Goal: Task Accomplishment & Management: Manage account settings

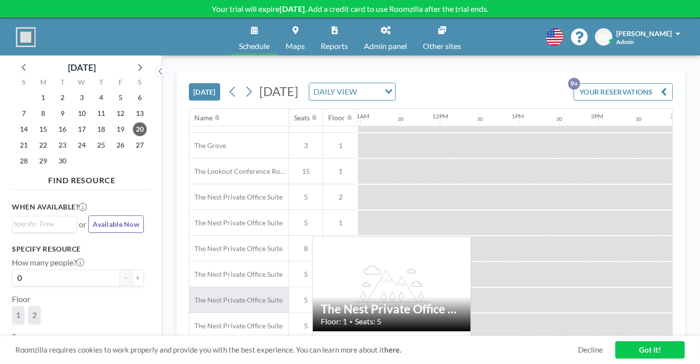
scroll to position [101, 870]
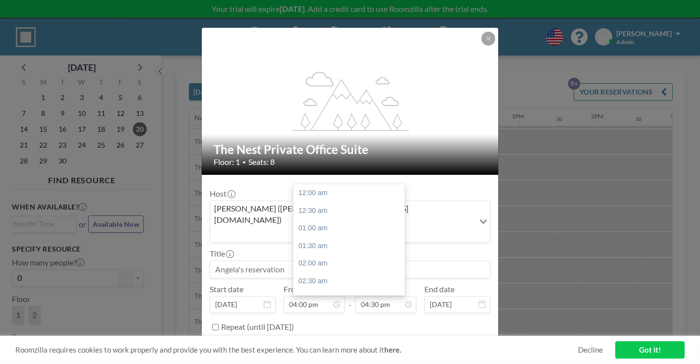
scroll to position [522, 0]
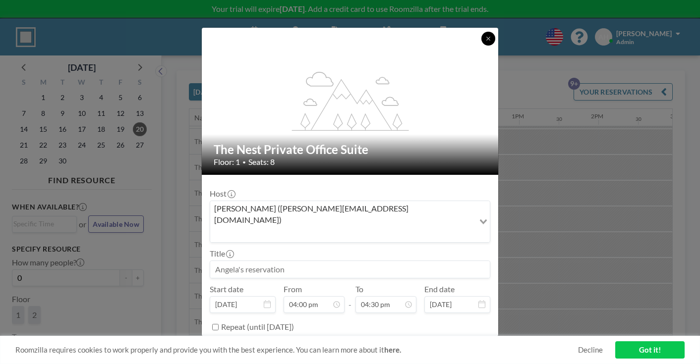
click at [486, 40] on icon at bounding box center [487, 38] width 3 height 3
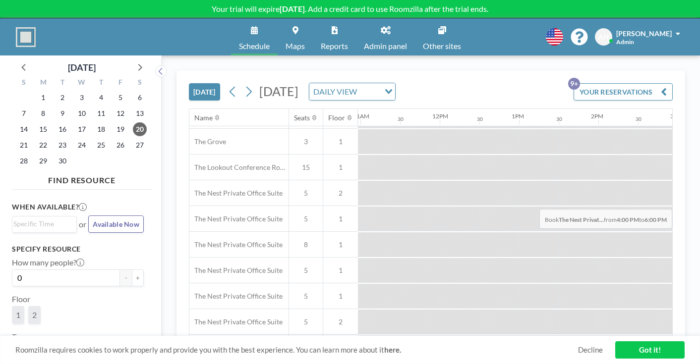
drag, startPoint x: 462, startPoint y: 183, endPoint x: 560, endPoint y: 183, distance: 98.1
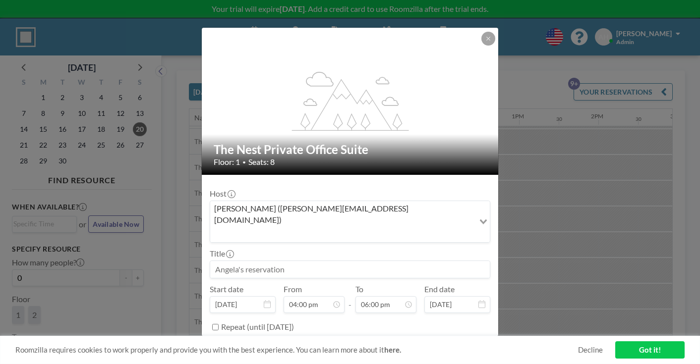
click at [441, 343] on button "BOOK NOW" at bounding box center [465, 351] width 50 height 17
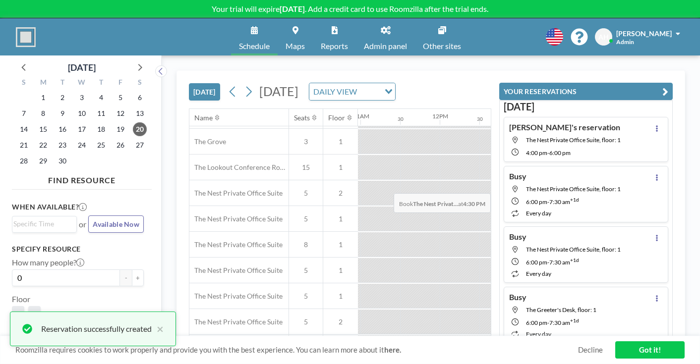
scroll to position [0, 0]
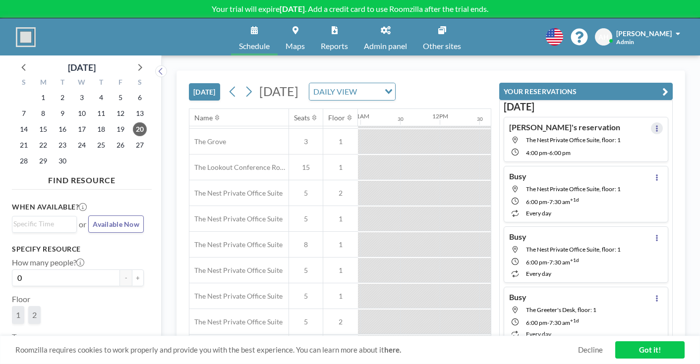
click at [659, 125] on icon at bounding box center [657, 128] width 4 height 6
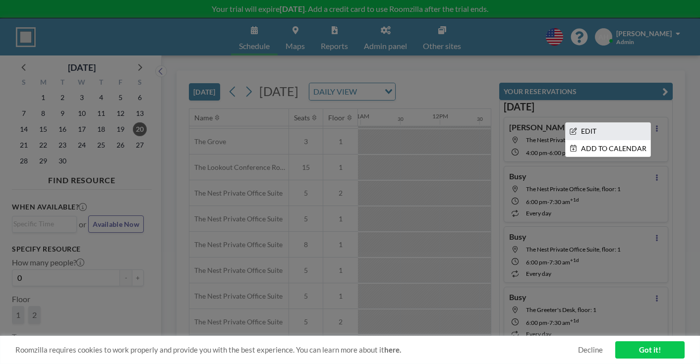
click at [642, 123] on li "EDIT" at bounding box center [608, 131] width 85 height 17
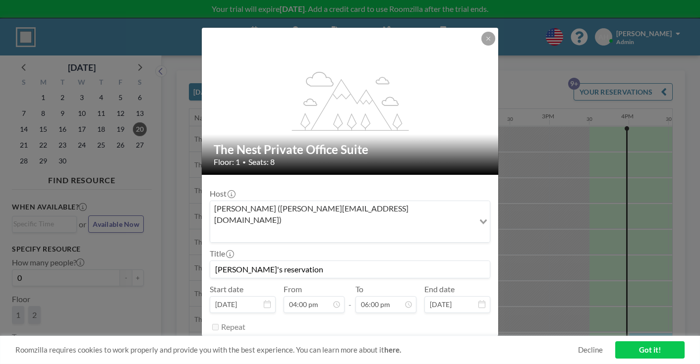
scroll to position [0, 999]
click at [393, 343] on button "REMOVE" at bounding box center [404, 351] width 39 height 17
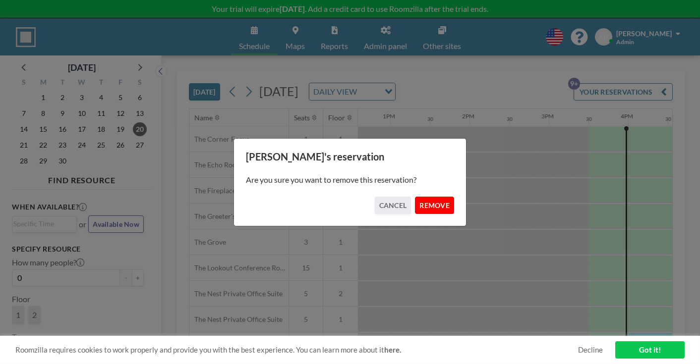
click at [418, 198] on button "REMOVE" at bounding box center [434, 205] width 39 height 17
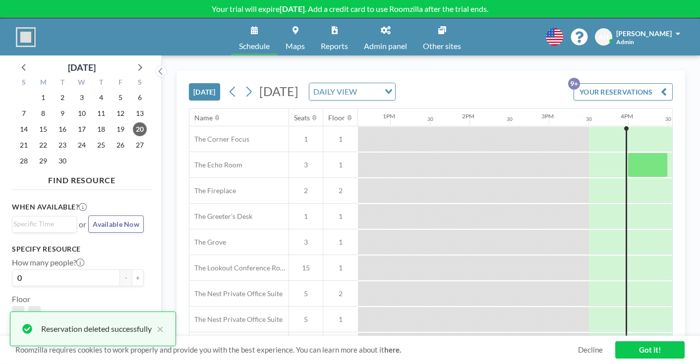
click at [384, 26] on link "Admin panel" at bounding box center [385, 36] width 59 height 37
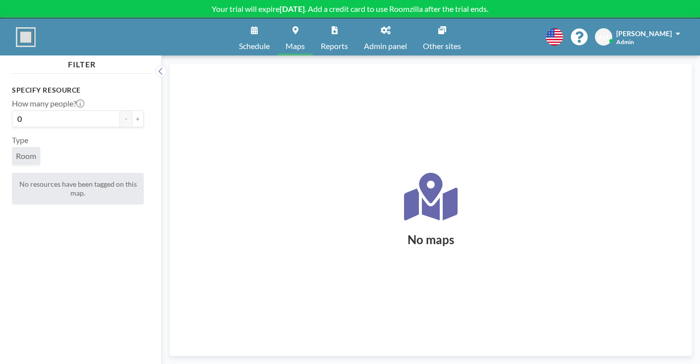
click at [271, 33] on link "Schedule" at bounding box center [254, 36] width 47 height 37
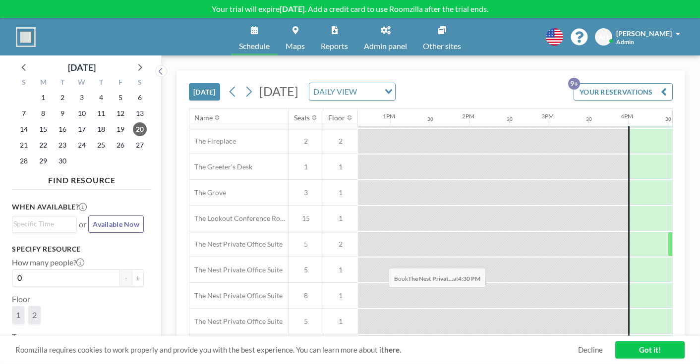
scroll to position [101, 999]
click at [372, 33] on link "Admin panel" at bounding box center [385, 36] width 59 height 37
